Goal: Information Seeking & Learning: Compare options

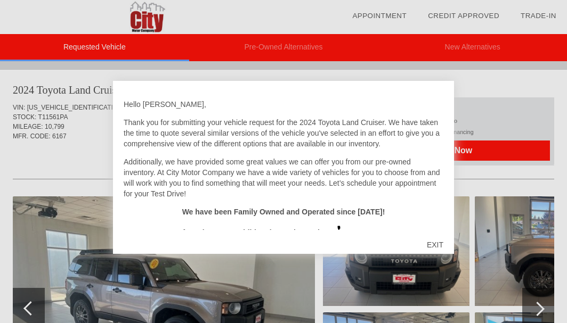
click at [429, 244] on div "EXIT" at bounding box center [435, 245] width 38 height 32
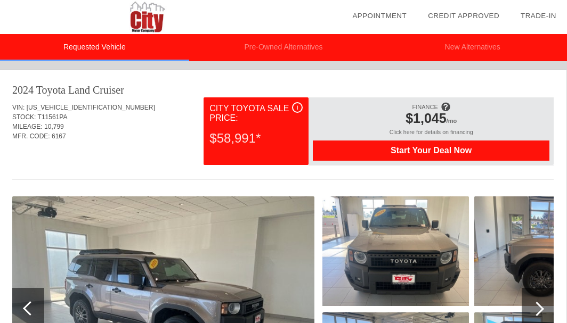
scroll to position [0, 1]
click at [268, 55] on li "Pre-Owned Alternatives" at bounding box center [283, 47] width 189 height 27
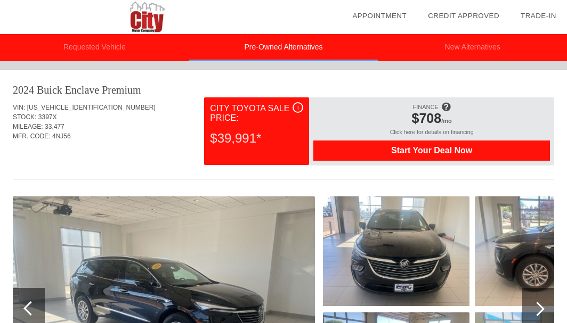
scroll to position [0, 0]
click at [453, 48] on li "New Alternatives" at bounding box center [472, 47] width 189 height 27
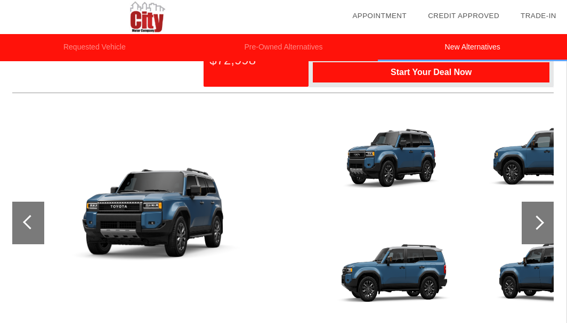
scroll to position [105, 1]
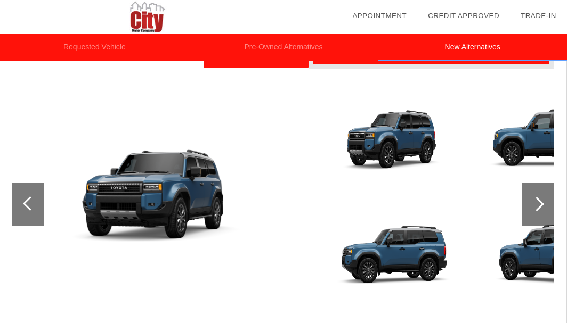
click at [536, 203] on div at bounding box center [537, 204] width 14 height 14
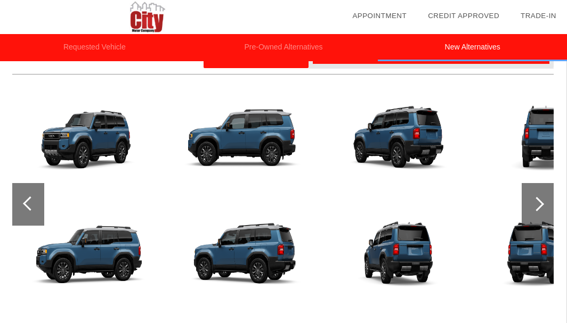
click at [536, 203] on div at bounding box center [537, 204] width 14 height 14
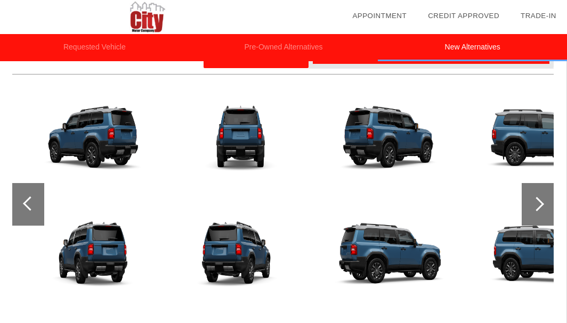
click at [536, 203] on div at bounding box center [537, 204] width 14 height 14
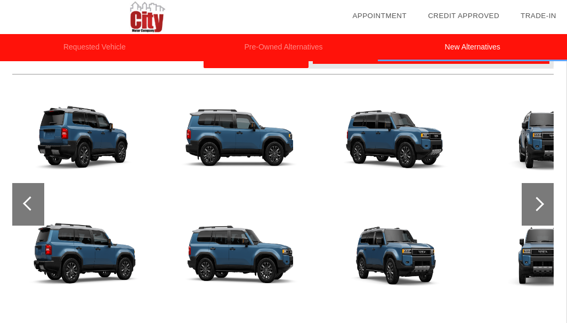
click at [536, 203] on div at bounding box center [537, 204] width 14 height 14
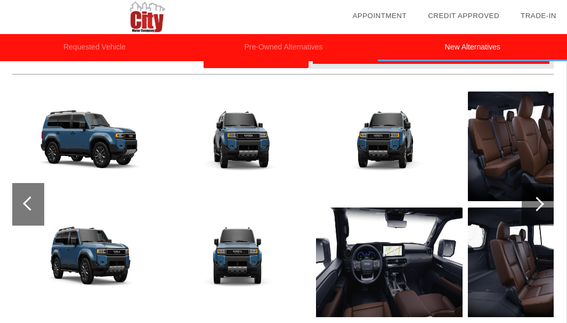
click at [539, 202] on div at bounding box center [537, 204] width 14 height 14
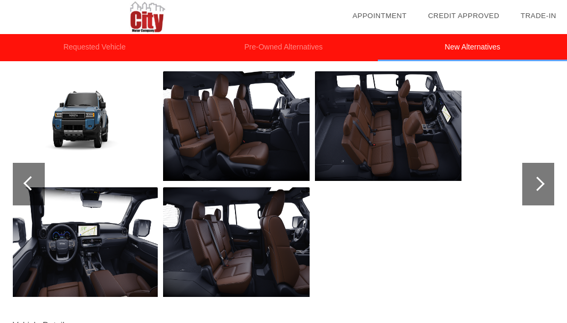
scroll to position [125, 0]
click at [532, 192] on div at bounding box center [538, 184] width 32 height 43
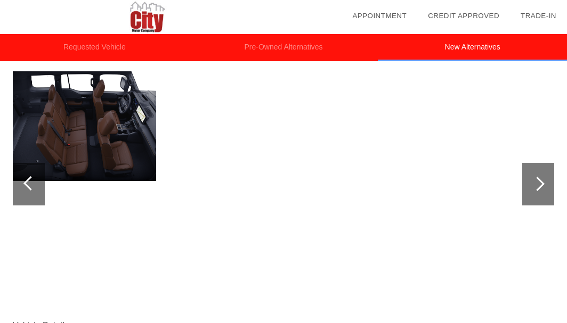
click at [532, 192] on div at bounding box center [538, 184] width 32 height 43
click at [21, 188] on div at bounding box center [29, 184] width 32 height 43
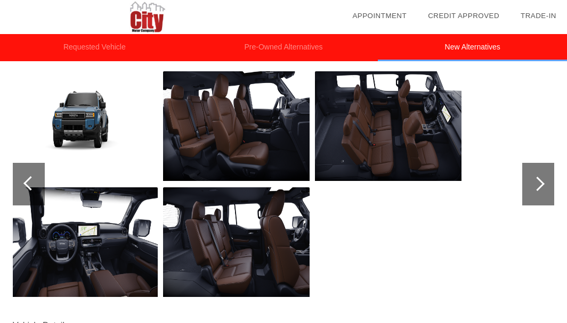
click at [21, 188] on div at bounding box center [29, 184] width 32 height 43
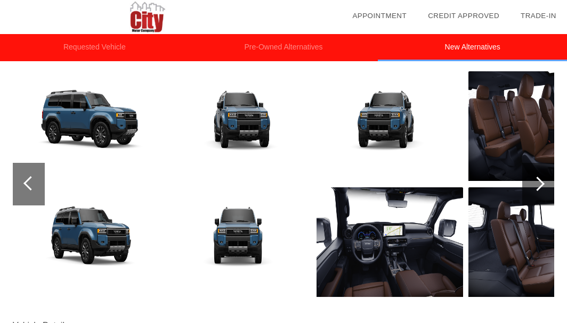
click at [21, 188] on div at bounding box center [29, 184] width 32 height 43
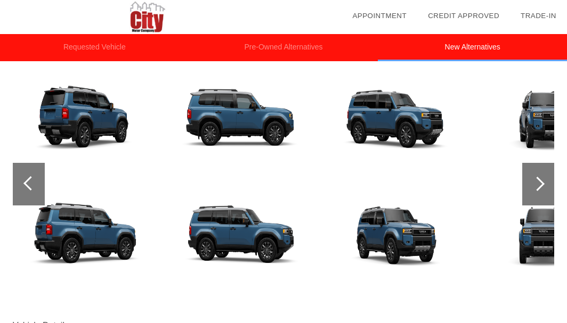
click at [21, 188] on div at bounding box center [29, 184] width 32 height 43
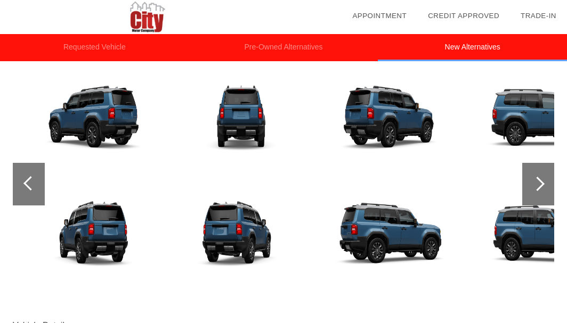
click at [21, 188] on div at bounding box center [29, 184] width 32 height 43
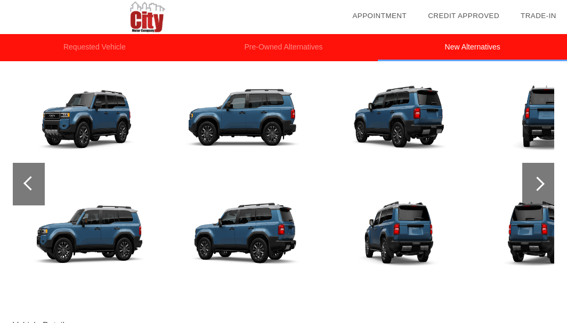
click at [21, 188] on div at bounding box center [29, 184] width 32 height 43
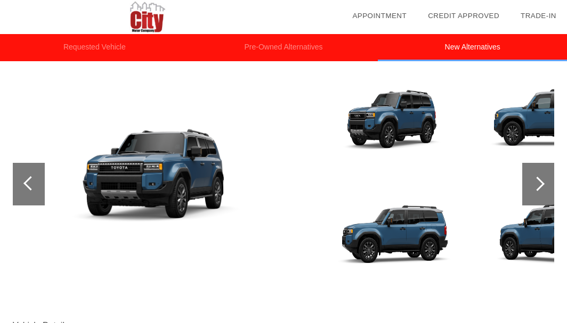
click at [21, 188] on div at bounding box center [29, 184] width 32 height 43
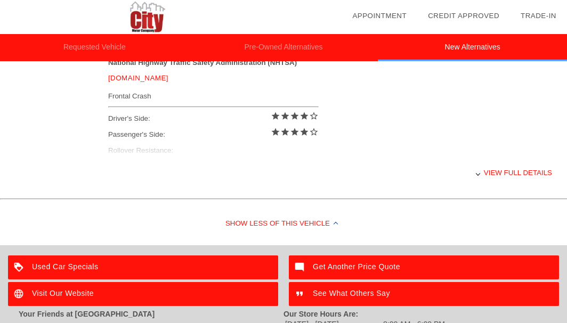
scroll to position [465, 0]
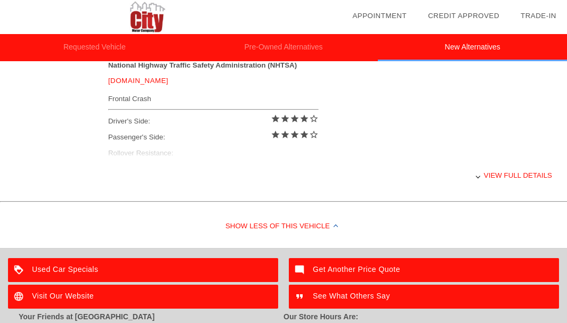
click at [512, 174] on div "View full details" at bounding box center [330, 176] width 444 height 26
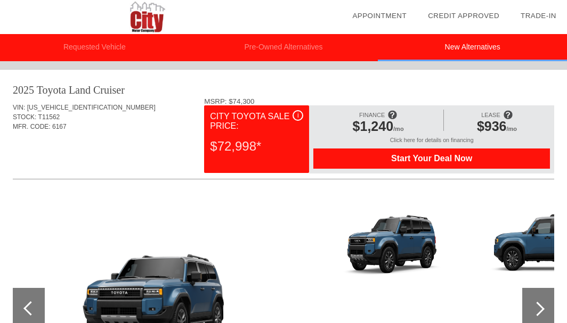
scroll to position [0, 0]
click at [125, 52] on li "Requested Vehicle" at bounding box center [94, 47] width 189 height 27
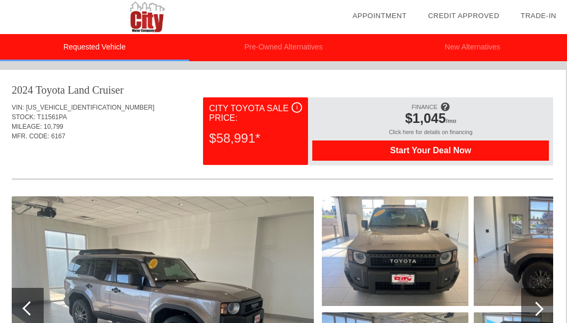
scroll to position [0, 1]
click at [341, 49] on li "Pre-Owned Alternatives" at bounding box center [283, 47] width 189 height 27
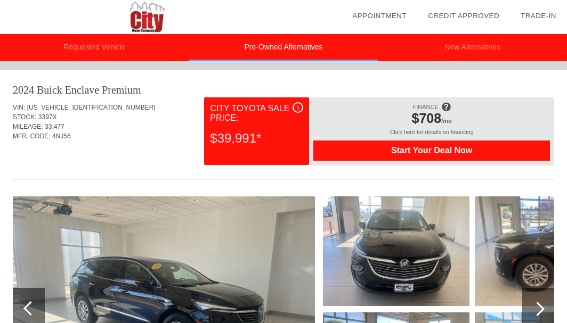
scroll to position [0, 0]
